Goal: Task Accomplishment & Management: Use online tool/utility

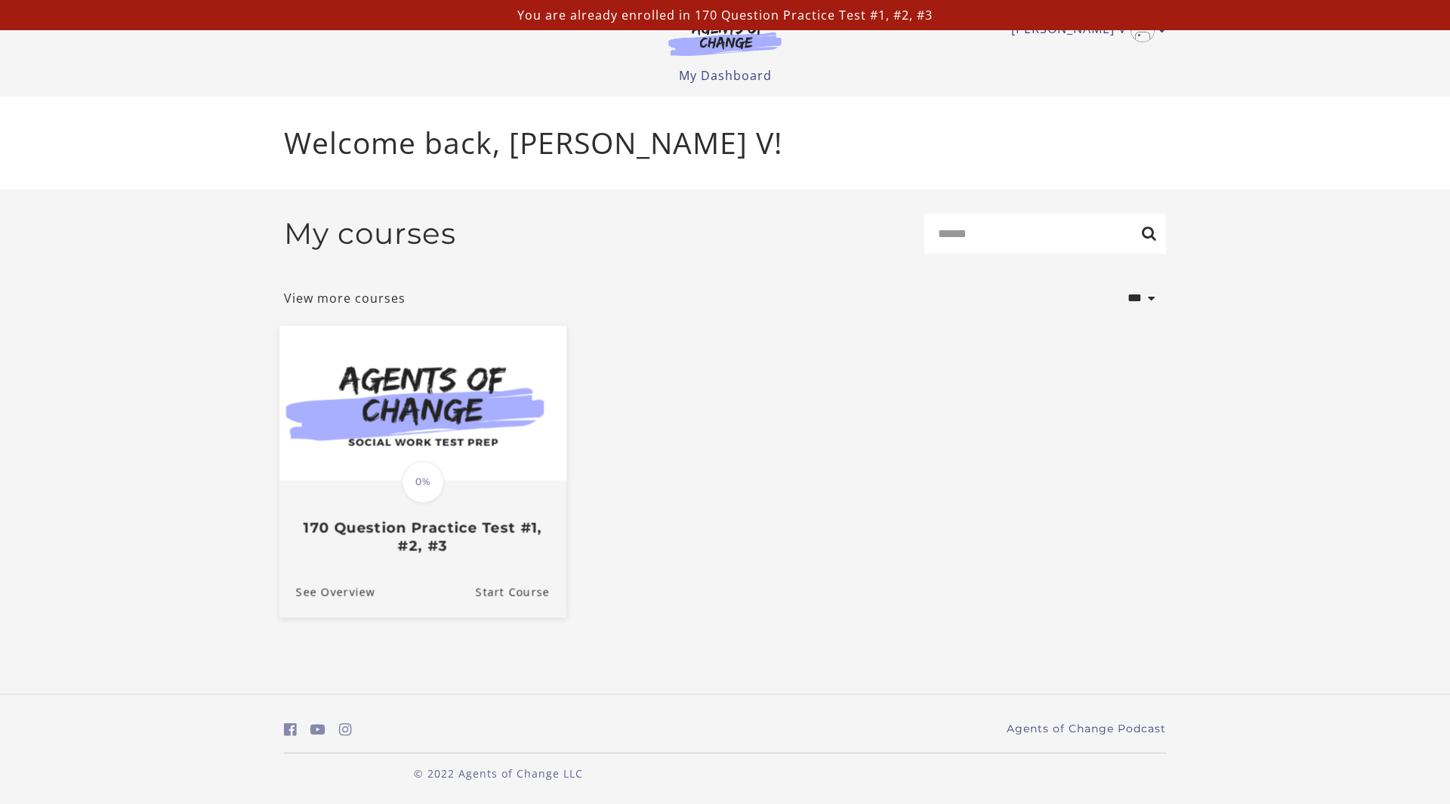
click at [391, 450] on img at bounding box center [422, 403] width 287 height 155
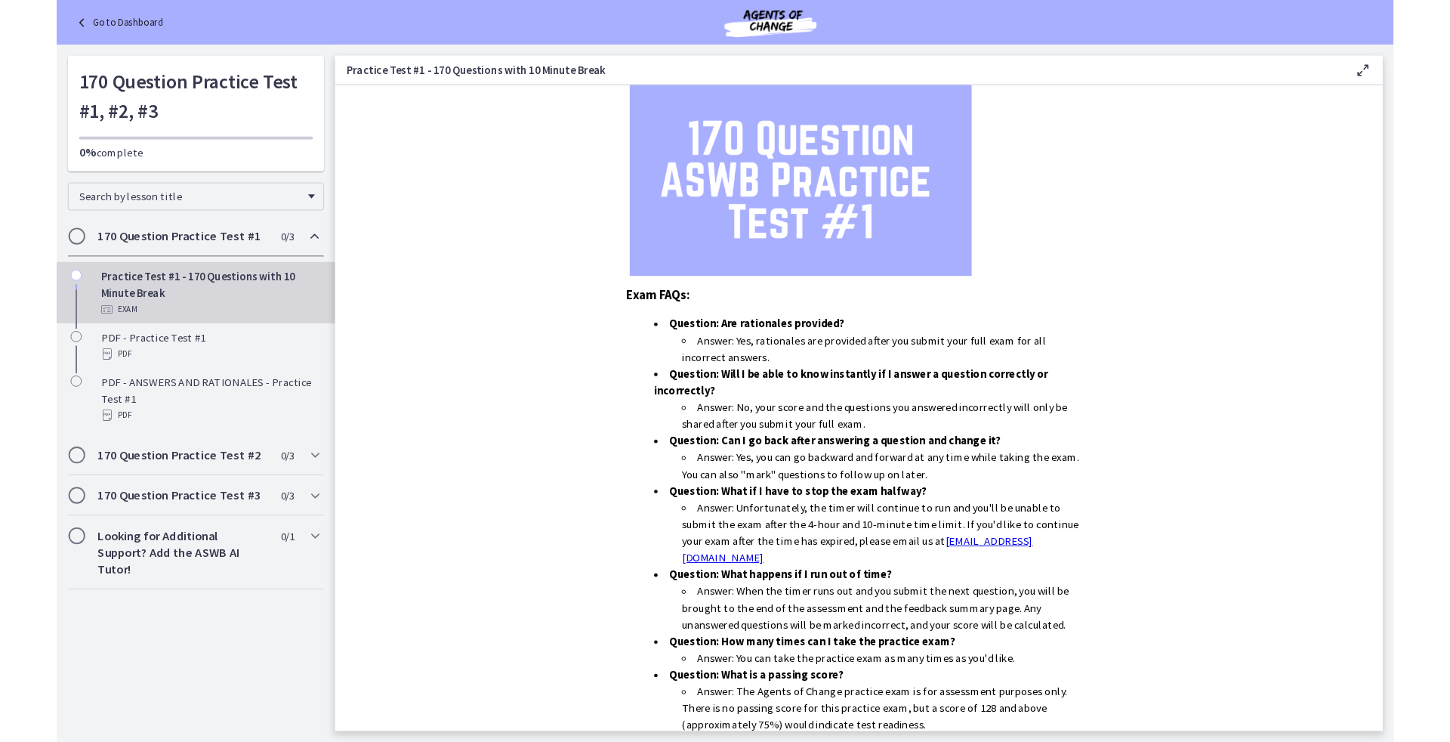
scroll to position [258, 0]
